Goal: Task Accomplishment & Management: Use online tool/utility

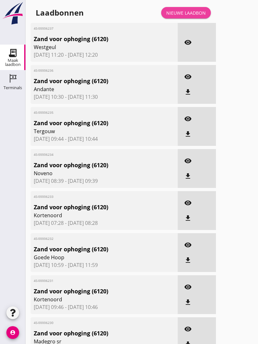
click at [190, 14] on link "Nieuwe laadbon" at bounding box center [186, 12] width 50 height 11
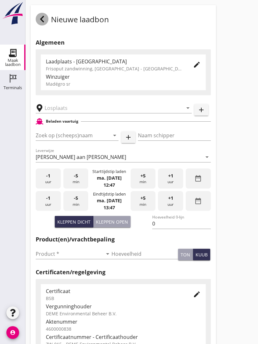
click at [38, 23] on icon at bounding box center [42, 19] width 8 height 8
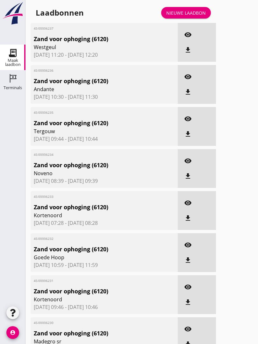
click at [186, 15] on link "Nieuwe laadbon" at bounding box center [186, 12] width 50 height 11
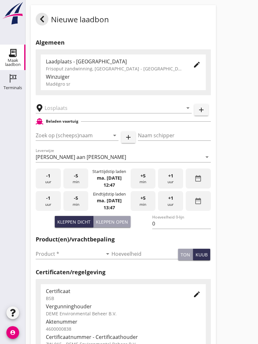
click at [75, 111] on input "text" at bounding box center [109, 108] width 129 height 10
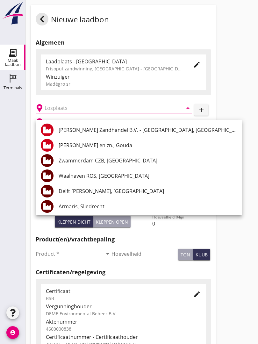
click at [125, 128] on div "[PERSON_NAME] Zandhandel B.V. - [GEOGRAPHIC_DATA], [GEOGRAPHIC_DATA]" at bounding box center [148, 130] width 178 height 8
type input "[PERSON_NAME] Zandhandel B.V. - [GEOGRAPHIC_DATA], [GEOGRAPHIC_DATA]"
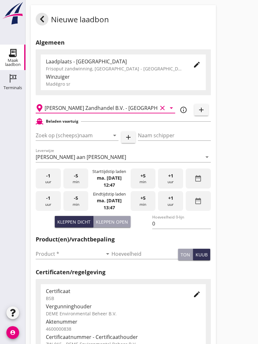
click at [84, 138] on input "Zoek op (scheeps)naam" at bounding box center [68, 135] width 65 height 10
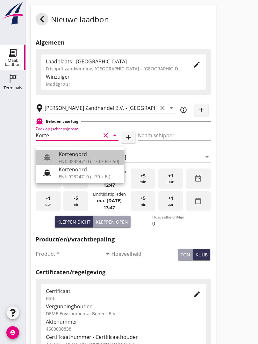
click at [81, 158] on div "ENI: 02324710 (L:70 x B:7.50)" at bounding box center [89, 161] width 60 height 7
type input "Kortenoord"
type input "[PERSON_NAME]"
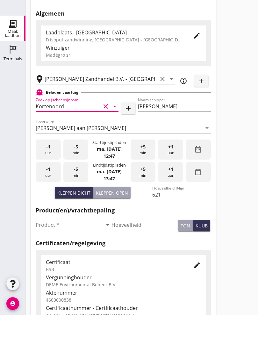
click at [116, 218] on div "Kleppen open" at bounding box center [112, 221] width 32 height 7
type input "518"
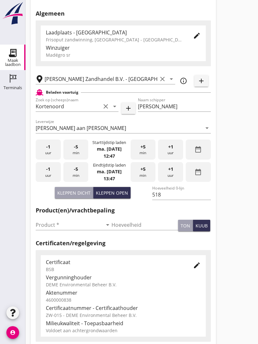
click at [43, 225] on input "Product *" at bounding box center [69, 225] width 67 height 10
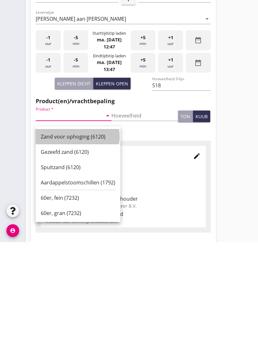
click at [77, 234] on div "Zand voor ophoging (6120)" at bounding box center [78, 238] width 74 height 8
type input "Zand voor ophoging (6120)"
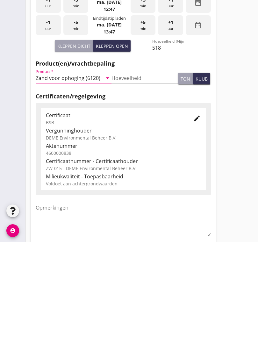
scroll to position [111, 0]
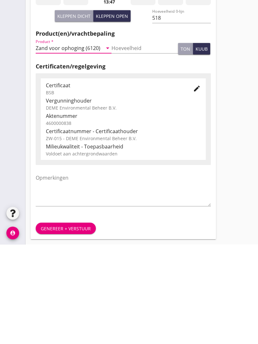
click at [68, 325] on div "Genereer + verstuur" at bounding box center [66, 328] width 50 height 7
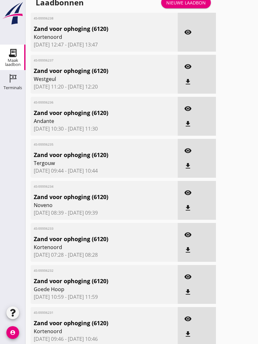
scroll to position [9, 0]
